Goal: Information Seeking & Learning: Learn about a topic

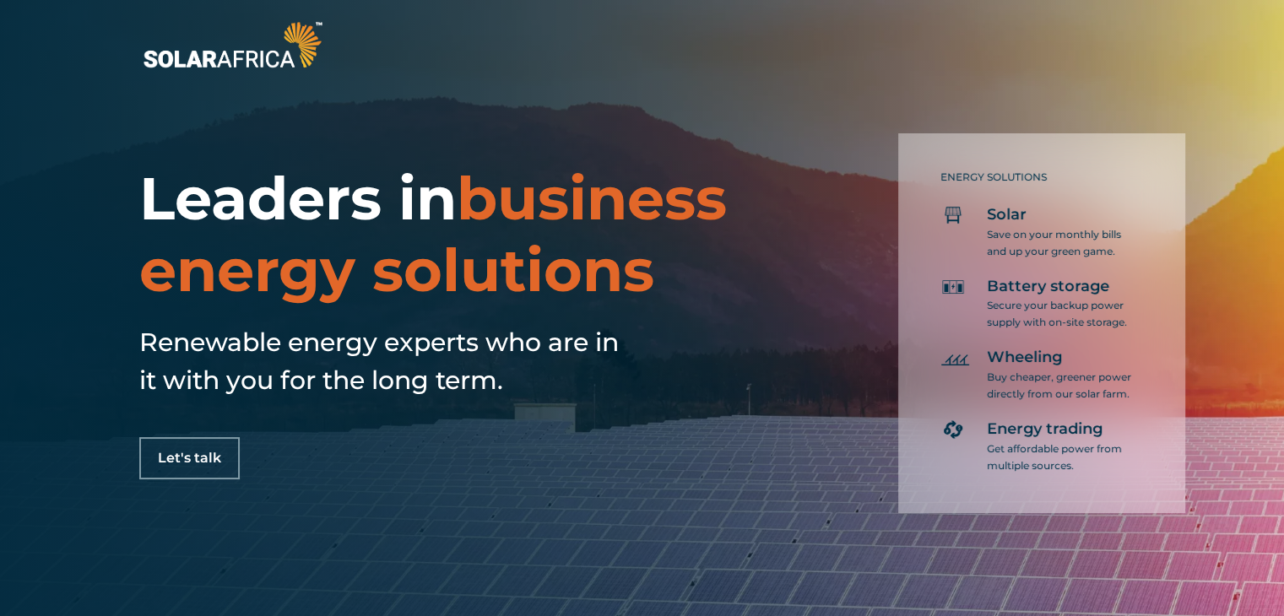
click at [304, 38] on img at bounding box center [232, 45] width 187 height 56
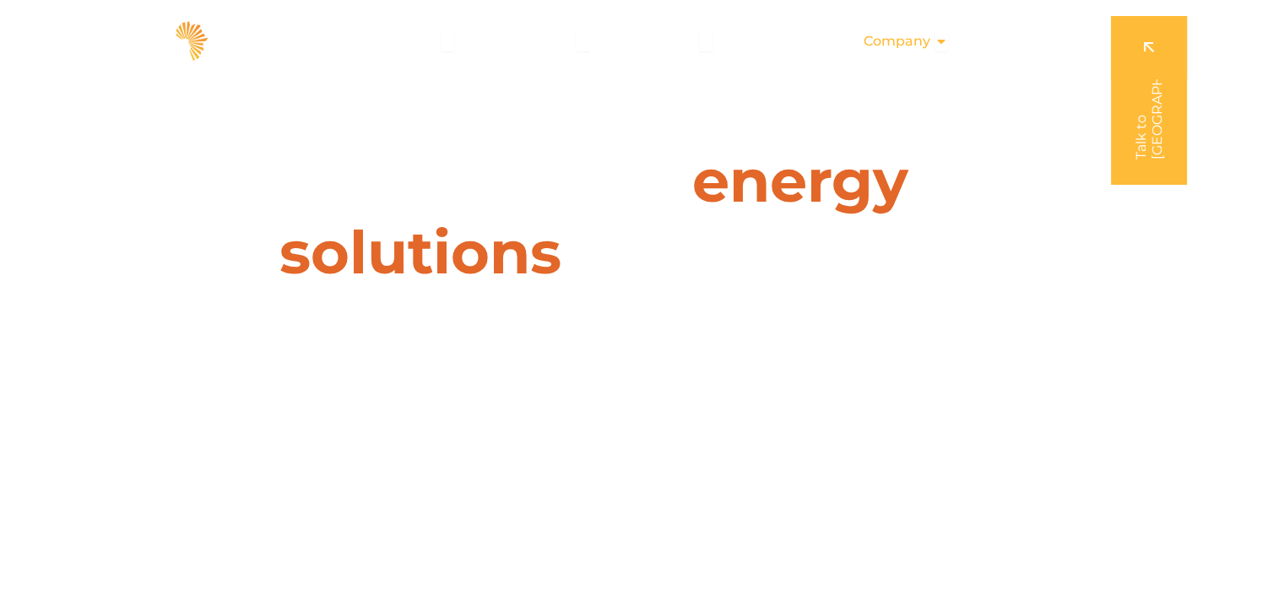
click at [945, 38] on icon "Menu" at bounding box center [941, 42] width 14 height 14
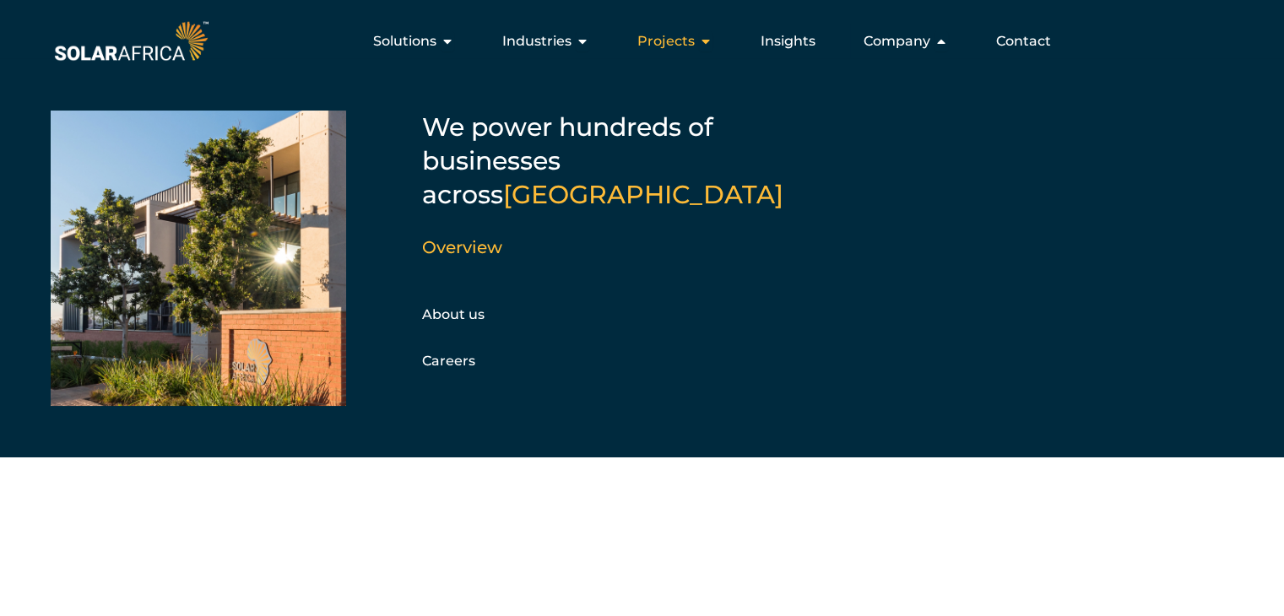
click at [709, 41] on icon "Menu" at bounding box center [706, 42] width 14 height 14
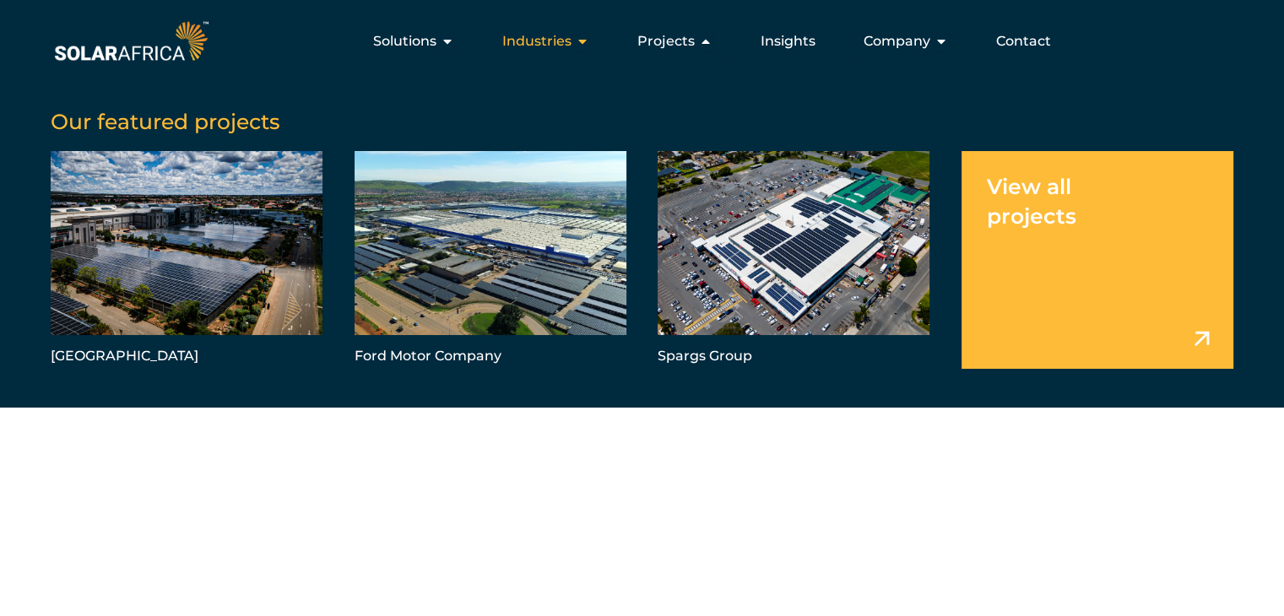
click at [588, 35] on icon "Menu" at bounding box center [583, 42] width 14 height 14
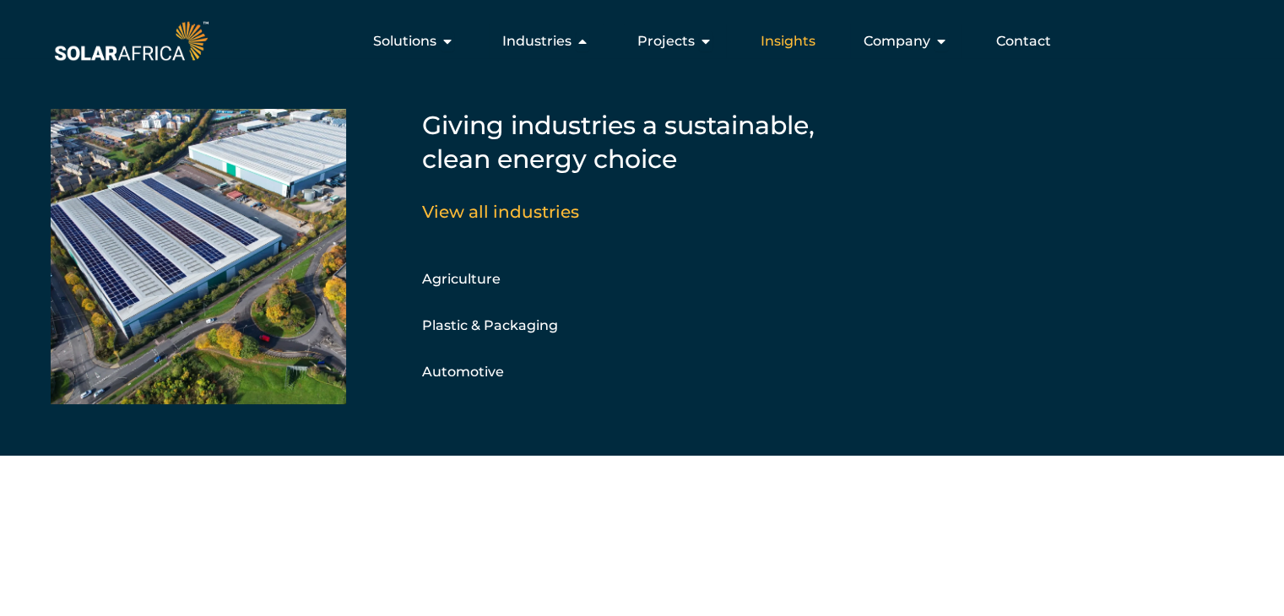
click at [815, 37] on span "Insights" at bounding box center [788, 41] width 55 height 20
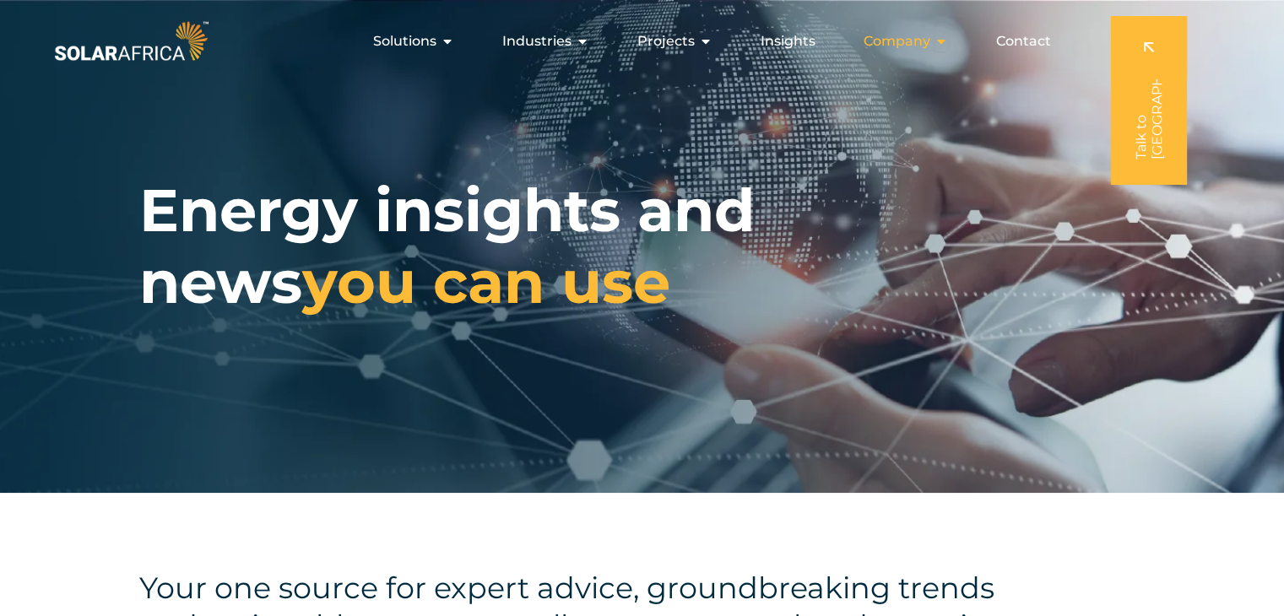
drag, startPoint x: 942, startPoint y: 39, endPoint x: 959, endPoint y: 41, distance: 17.0
click at [942, 40] on icon "Menu" at bounding box center [941, 42] width 14 height 14
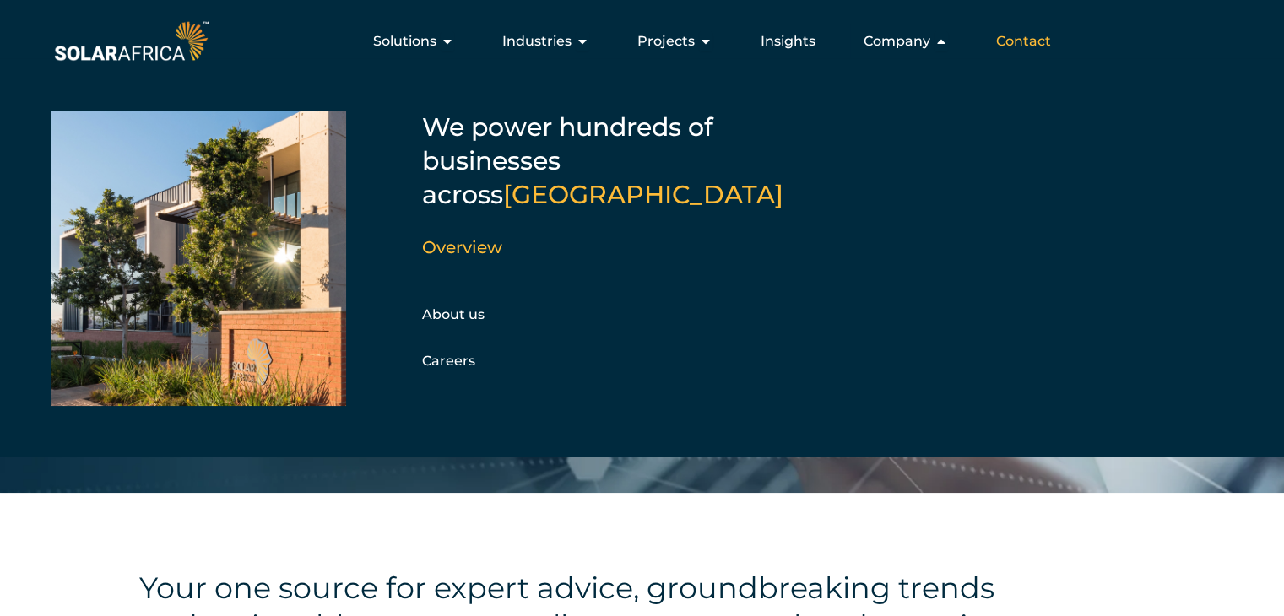
click at [1019, 40] on span "Contact" at bounding box center [1023, 41] width 55 height 20
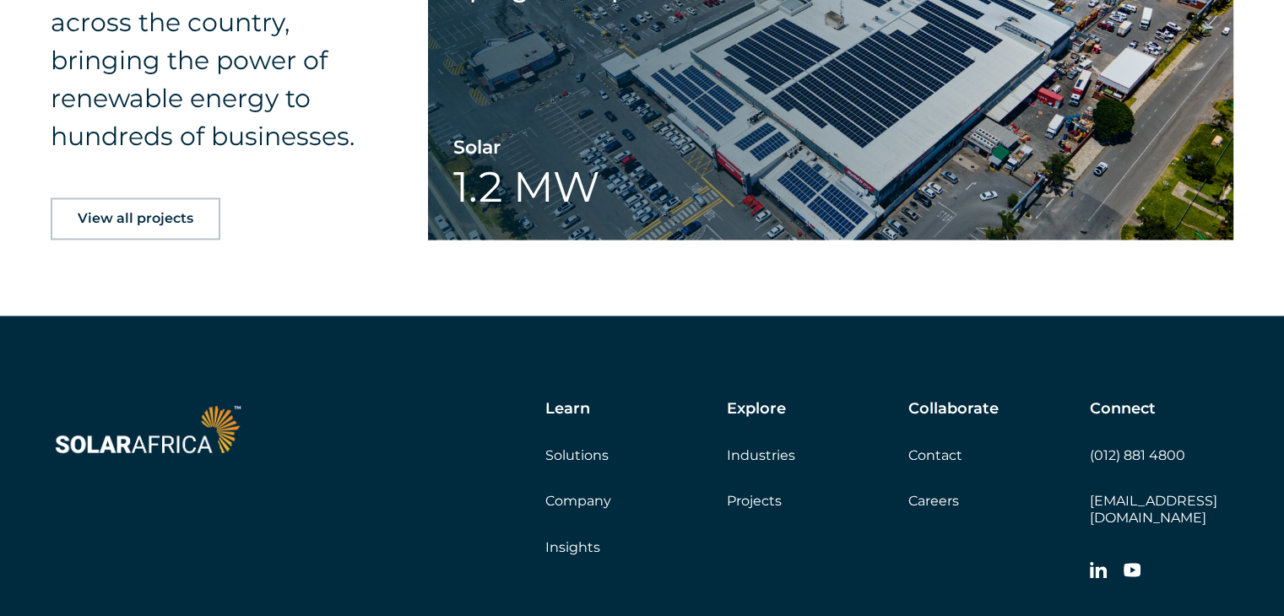
scroll to position [2663, 0]
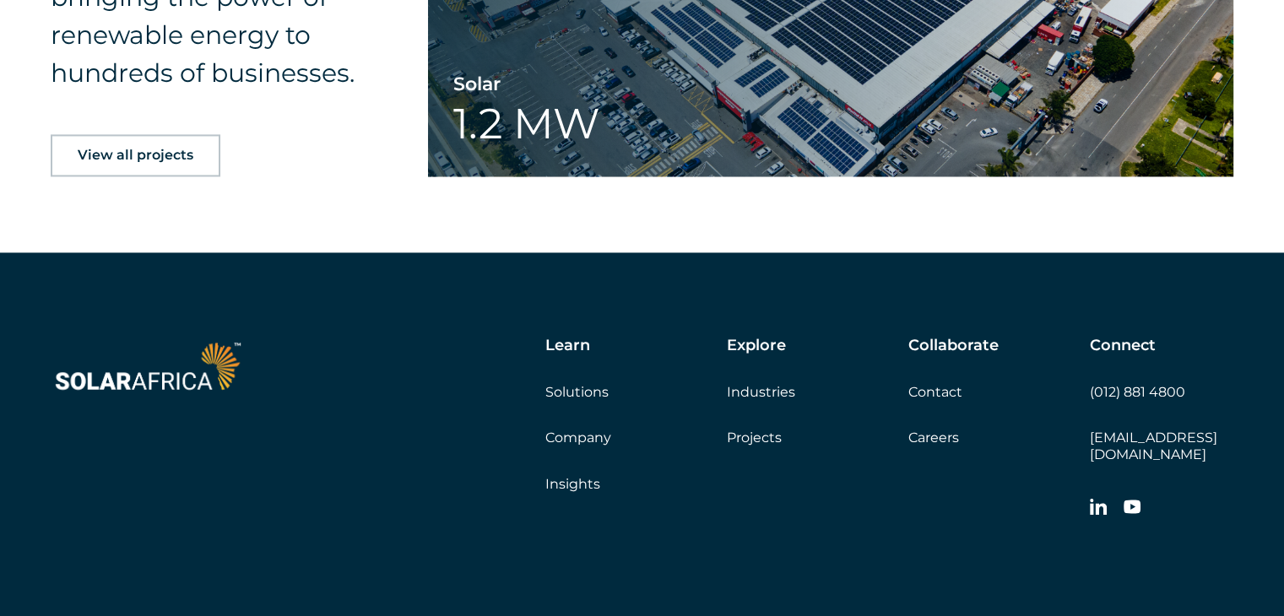
click at [918, 433] on link "Careers" at bounding box center [933, 438] width 51 height 16
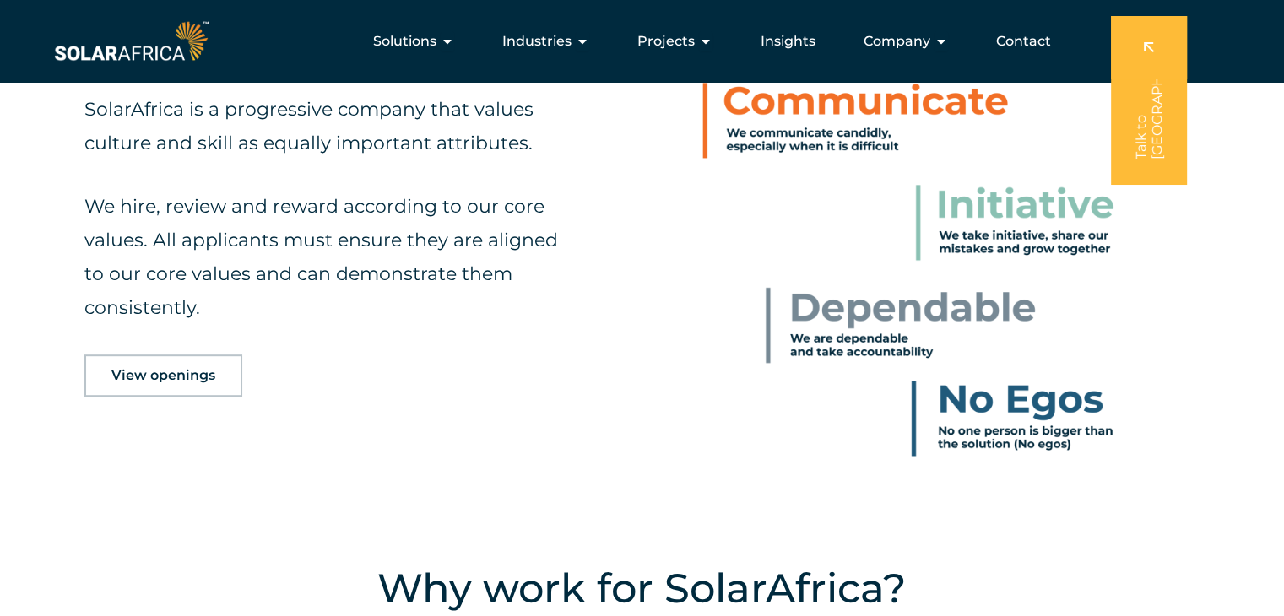
scroll to position [702, 0]
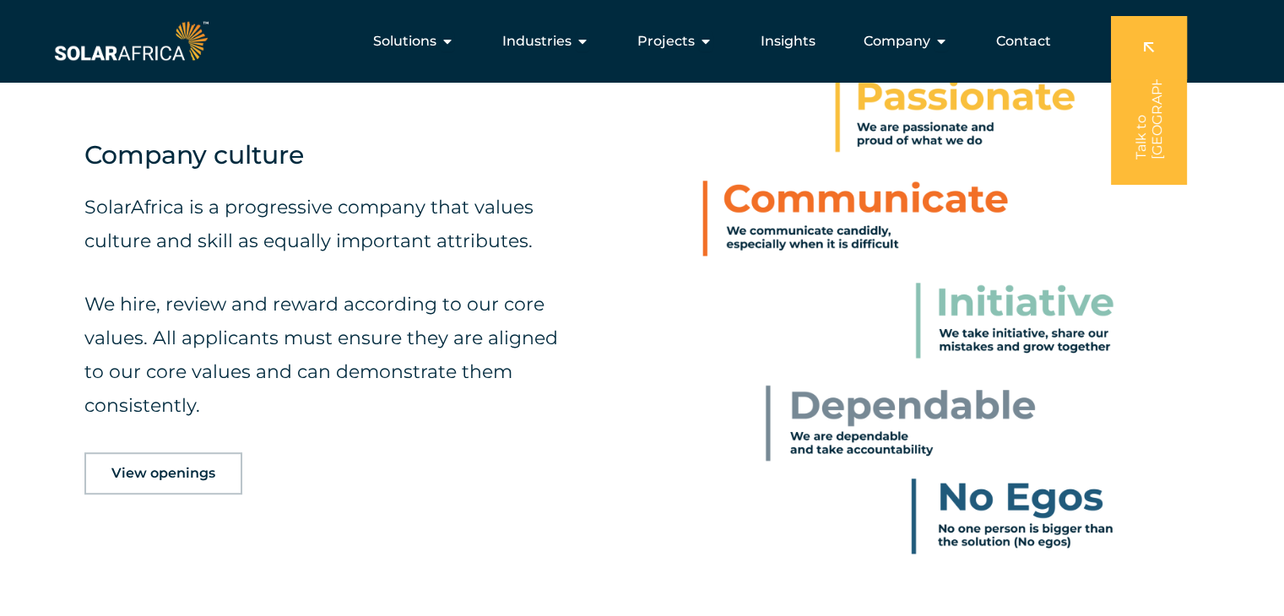
click at [131, 474] on span "View openings" at bounding box center [163, 474] width 104 height 14
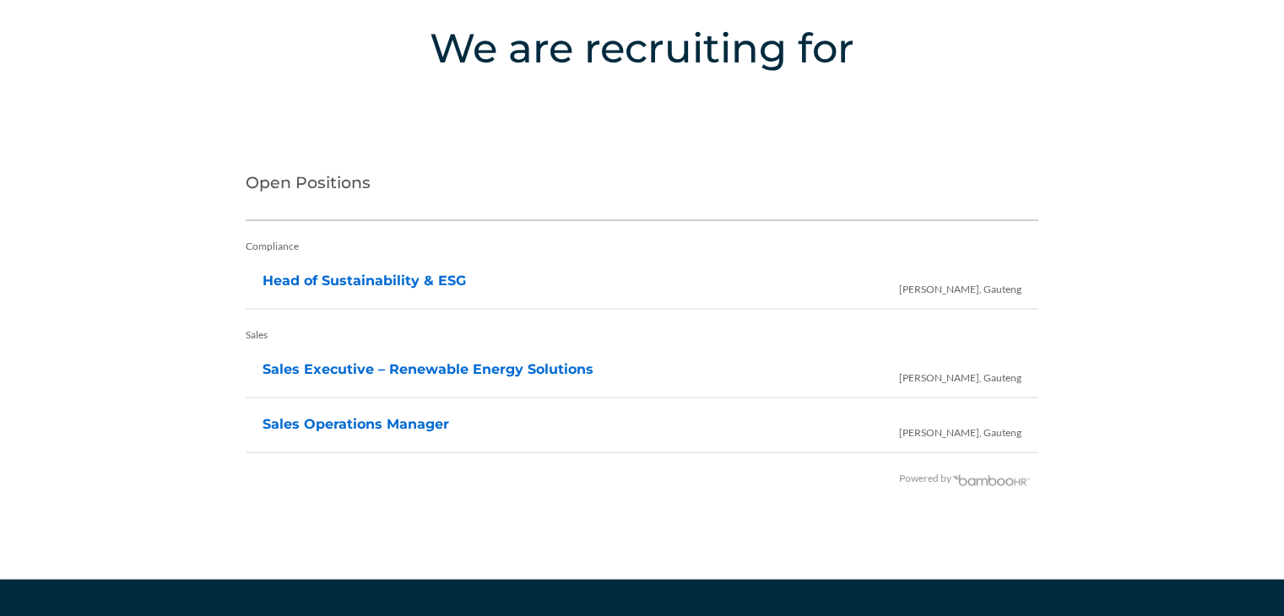
scroll to position [3363, 0]
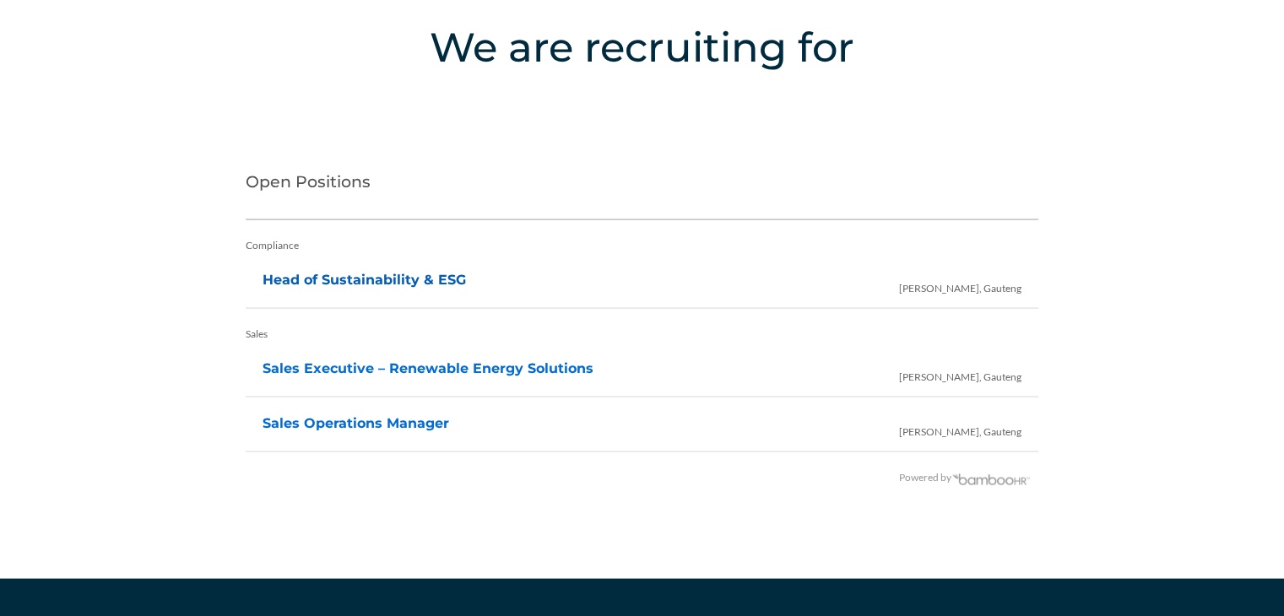
click at [382, 274] on link "Head of Sustainability & ESG" at bounding box center [364, 280] width 203 height 16
